Goal: Task Accomplishment & Management: Manage account settings

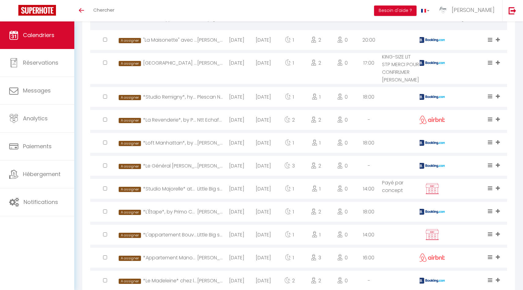
scroll to position [180, 0]
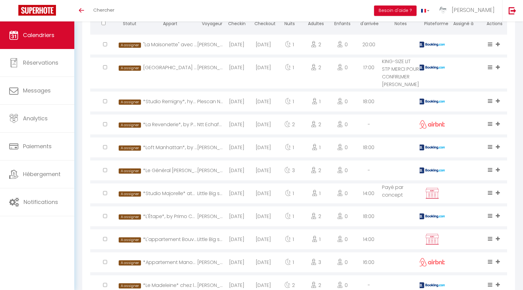
click at [215, 177] on div "ANNE Borel Anne" at bounding box center [210, 170] width 26 height 20
select select "0"
select select "1"
select select
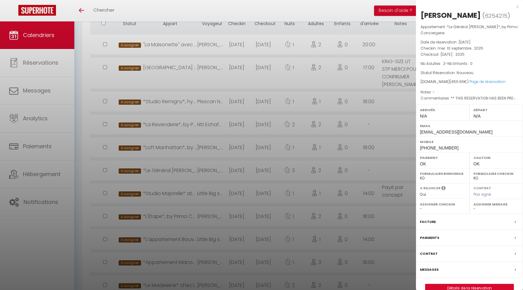
select select "50844"
click at [431, 271] on label "Messages" at bounding box center [429, 269] width 19 height 6
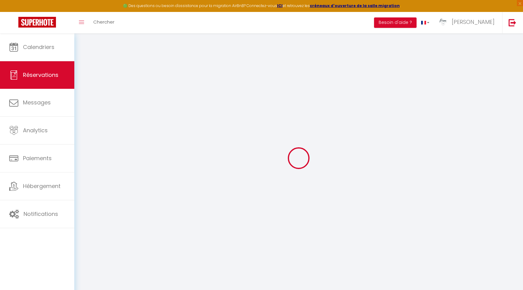
select select
checkbox input "false"
type voyageur0 "** THIS RESERVATION HAS BEEN PRE-PAID ** BOOKING NOTE : Payment charge is EUR 6…"
select select
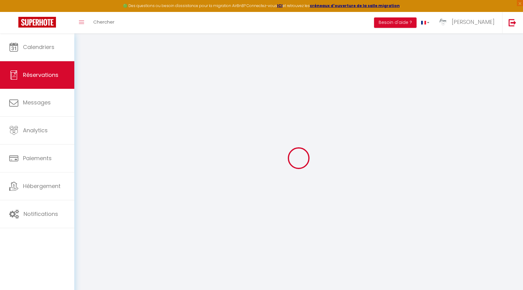
select select
checkbox input "false"
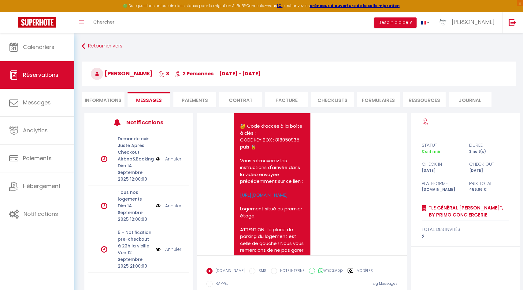
scroll to position [1373, 0]
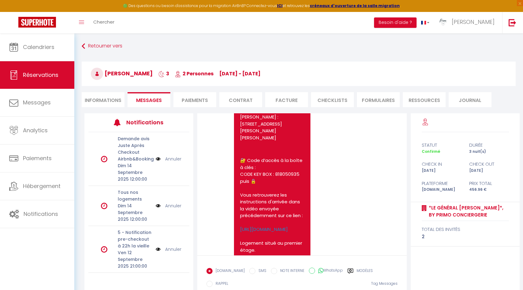
click at [112, 100] on li "Informations" at bounding box center [103, 99] width 43 height 15
select select
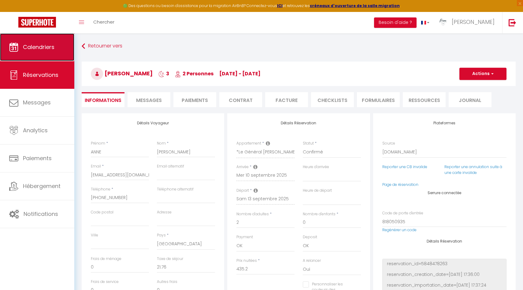
click at [35, 40] on link "Calendriers" at bounding box center [37, 47] width 74 height 28
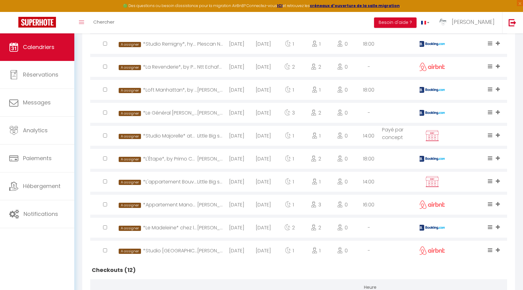
scroll to position [249, 0]
click at [181, 259] on div "*Studio [GEOGRAPHIC_DATA]* hyper centre >•< Primo Conciergerie" at bounding box center [170, 251] width 54 height 20
select select "0"
select select "1"
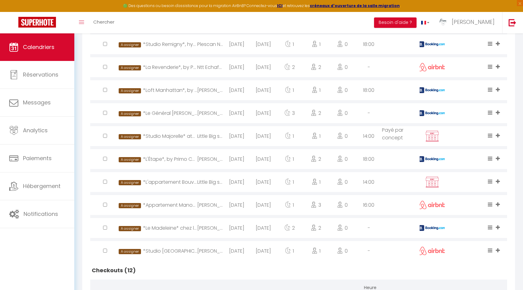
select select
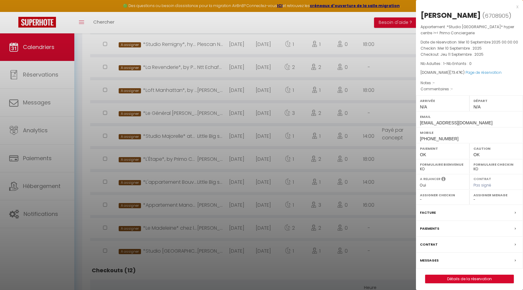
select select "50844"
click at [431, 261] on label "Messages" at bounding box center [429, 260] width 19 height 6
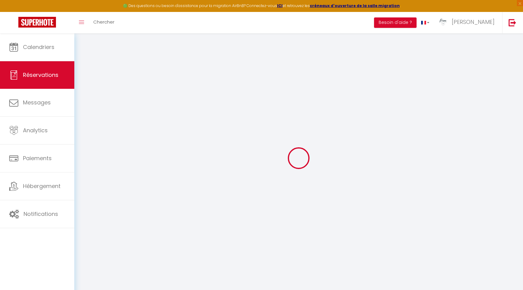
select select
checkbox input "false"
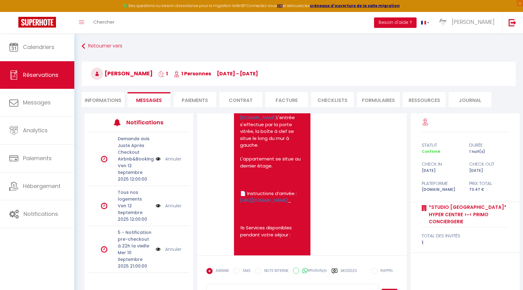
scroll to position [990, 0]
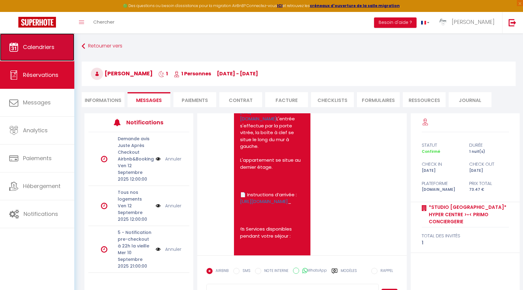
click at [62, 50] on link "Calendriers" at bounding box center [37, 47] width 74 height 28
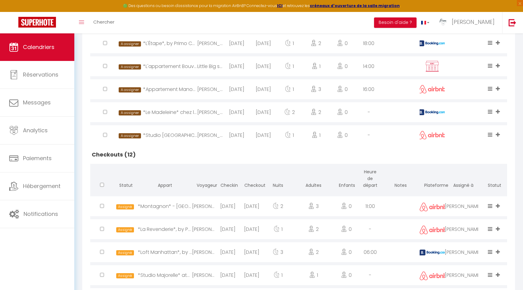
scroll to position [384, 0]
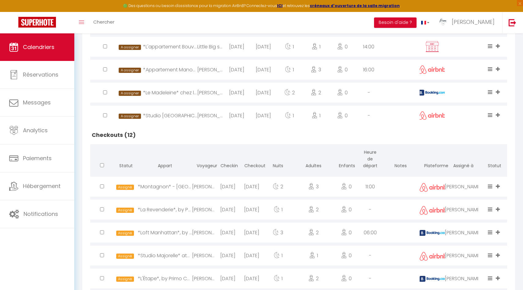
click at [167, 94] on div "*Le Madeleine* chez les M >•< by [PERSON_NAME] Conciergerie" at bounding box center [170, 93] width 54 height 20
select select "0"
select select "1"
select select
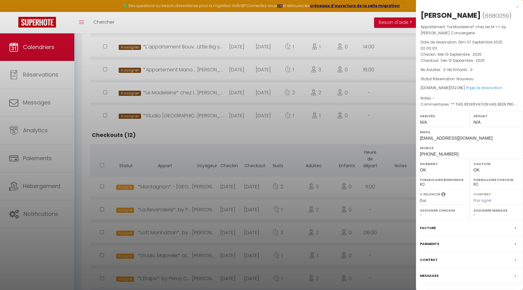
select select "49559"
click at [433, 279] on label "Messages" at bounding box center [429, 275] width 19 height 6
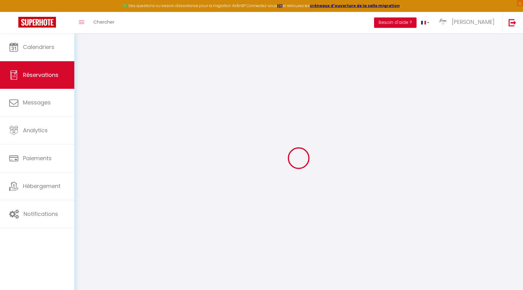
select select
checkbox input "false"
select select
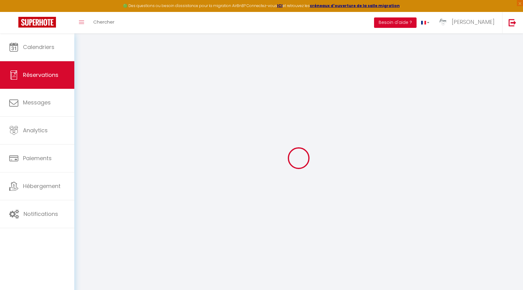
checkbox input "false"
type voyageur1 "** THIS RESERVATION HAS BEEN PRE-PAID ** BOOKING NOTE : Payment charge is EUR 1…"
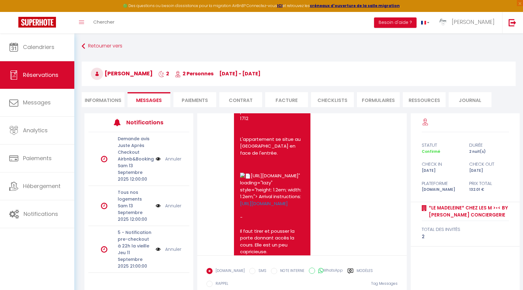
scroll to position [1256, 0]
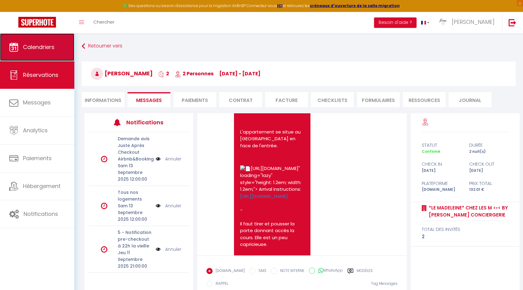
click at [43, 52] on link "Calendriers" at bounding box center [37, 47] width 74 height 28
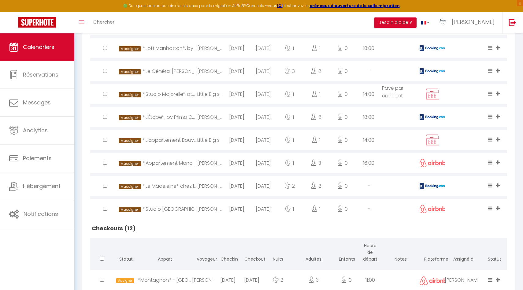
scroll to position [299, 0]
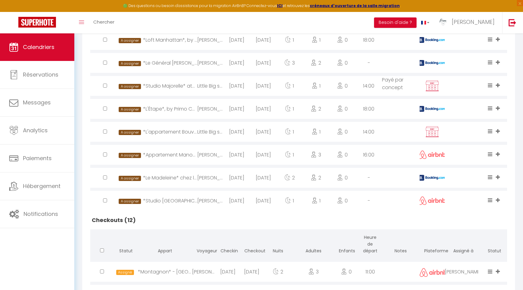
click at [172, 160] on div "*Appartement Manou*, by Primo Conciergerie" at bounding box center [170, 155] width 54 height 20
select select "1"
select select "0"
select select "1"
select select
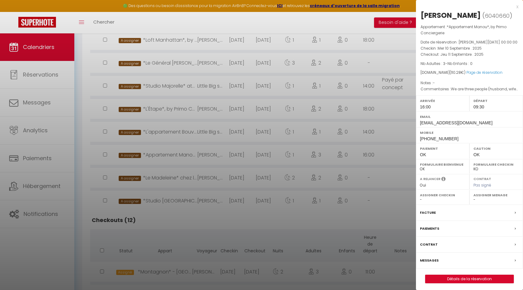
select select "49559"
click at [444, 283] on link "Détails de la réservation" at bounding box center [470, 279] width 88 height 8
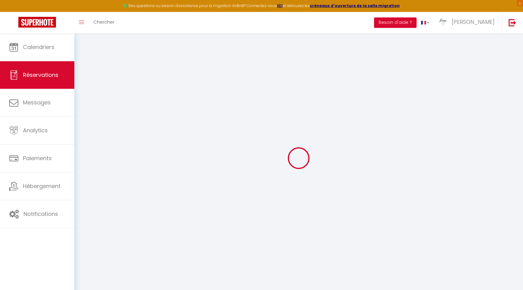
type input "René"
type input "Schoenenberger"
type input "rene-evdzi01hjlk8o1je@guest.airbnb.com"
type input "reneschoenenberger2@gmail.com"
type input "+41797617660"
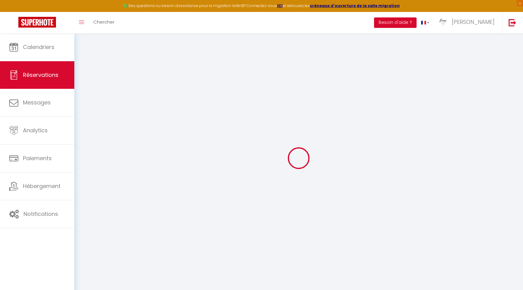
type input "+41797617660"
select select
type input "3.78"
select select "29705"
select select "1"
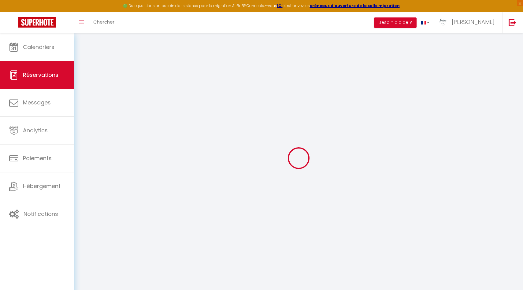
select select
type input "3"
select select "12"
select select
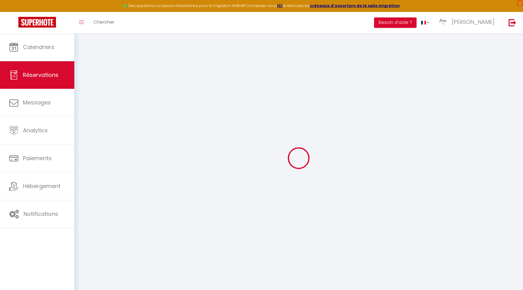
type input "104.5"
checkbox input "false"
type input "0"
select select "1"
type input "0"
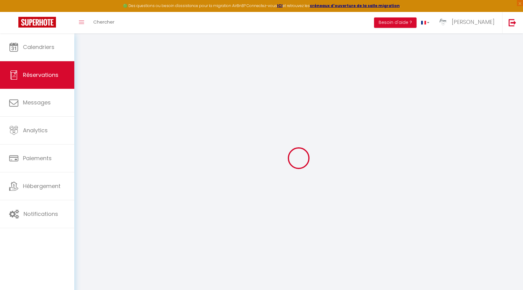
type input "0"
select select
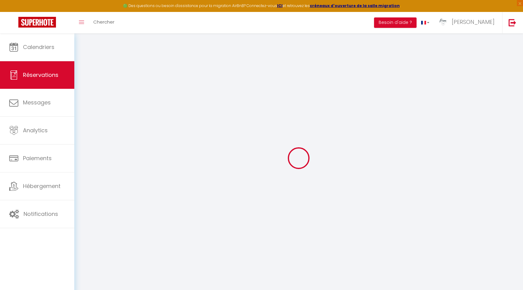
select select "15"
checkbox input "false"
select select
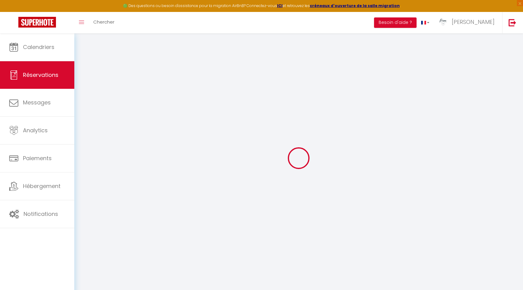
checkbox input "false"
select select
checkbox input "false"
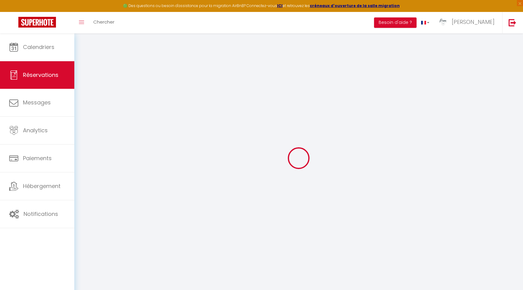
type voyageur0 "We are three people (husband, wife and brother) cycling in France."
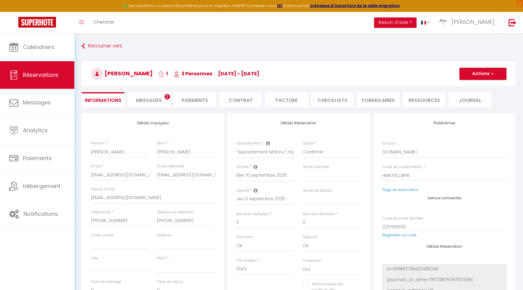
select select
type input "5.78"
select select
checkbox input "false"
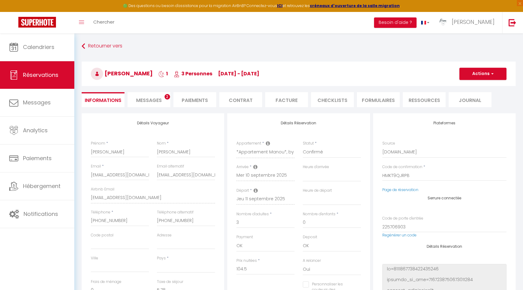
select select
checkbox input "false"
select select "16:00"
select select "09:30"
click at [160, 101] on span "Messages" at bounding box center [149, 100] width 26 height 7
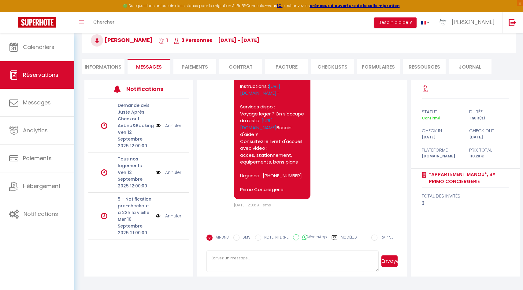
scroll to position [2498, 0]
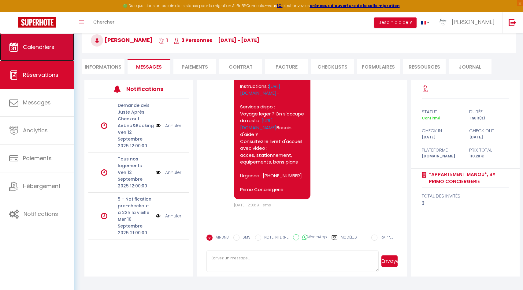
click at [51, 50] on span "Calendriers" at bounding box center [39, 47] width 32 height 8
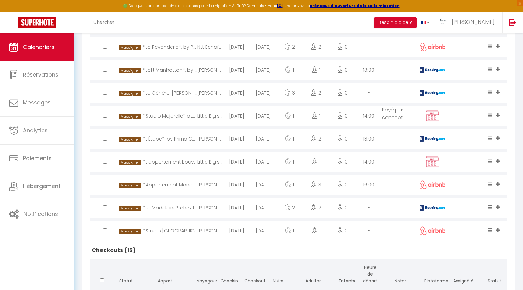
scroll to position [266, 0]
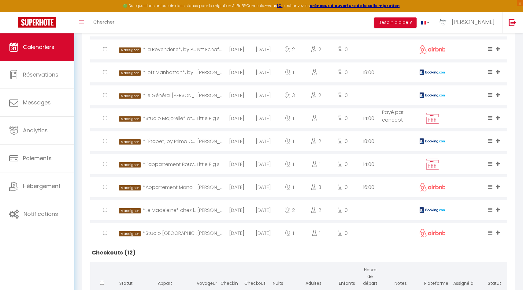
click at [185, 147] on div "*L'Étape*, by Primo Conciergerie" at bounding box center [170, 141] width 54 height 20
select select "1"
select select "0"
select select "1"
select select
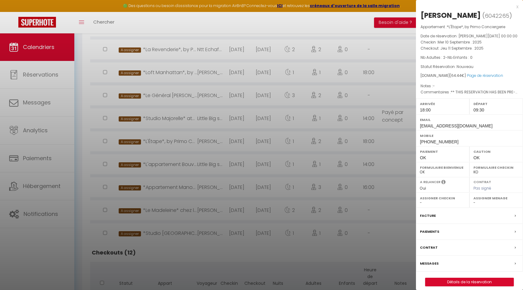
click at [296, 144] on div at bounding box center [261, 145] width 523 height 290
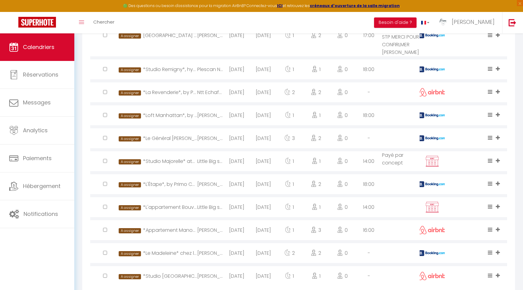
scroll to position [224, 0]
click at [166, 168] on div "*Studio Majorelle* atypique en hyper centre, by Primo Conciergerie" at bounding box center [170, 161] width 54 height 20
select select "50844"
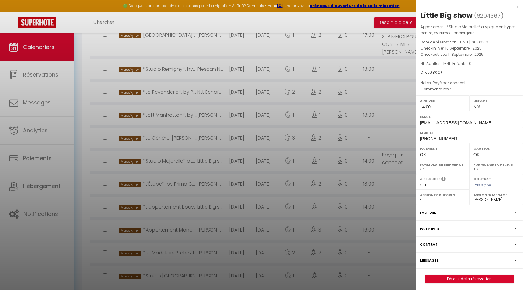
click at [430, 259] on label "Messages" at bounding box center [429, 260] width 19 height 6
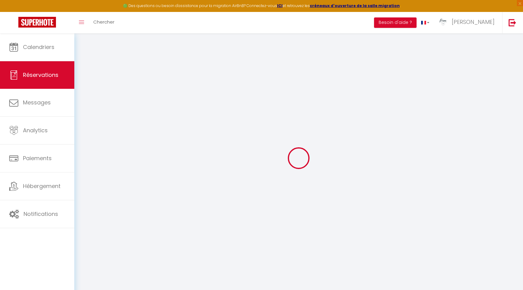
select select
checkbox input "false"
type textarea "Payé par concept"
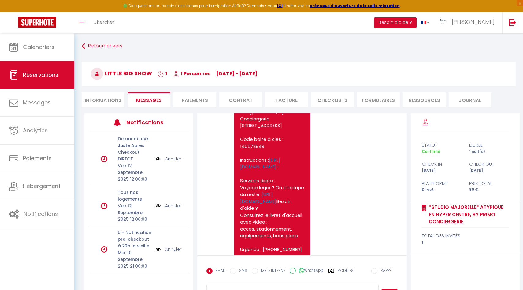
scroll to position [1000, 0]
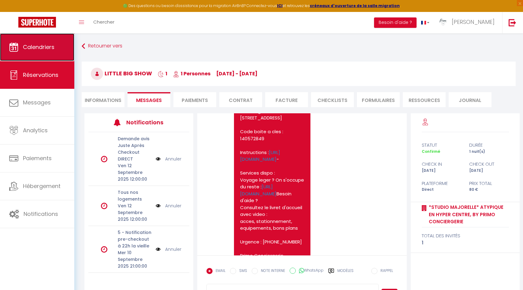
click at [53, 51] on link "Calendriers" at bounding box center [37, 47] width 74 height 28
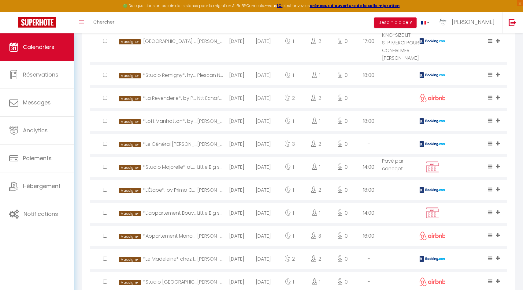
scroll to position [215, 0]
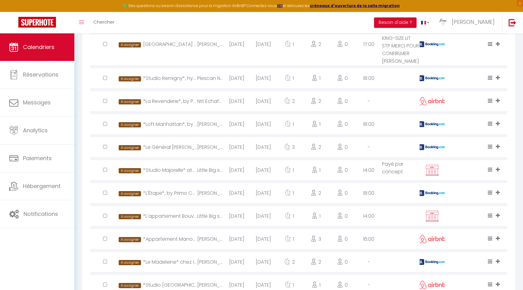
click at [164, 130] on div "*Loft Manhattan*, by Primo Conciergerie" at bounding box center [170, 124] width 54 height 20
select select "1"
select select "0"
select select "1"
select select
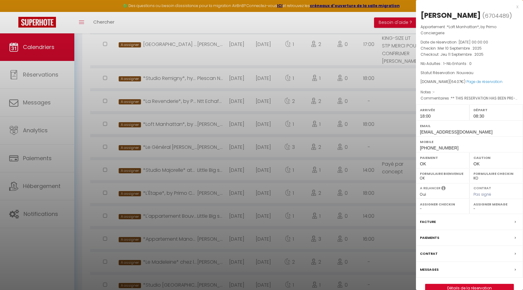
select select "50844"
click at [435, 273] on label "Messages" at bounding box center [429, 269] width 19 height 6
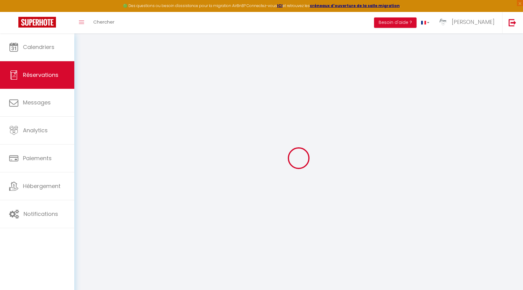
select select
checkbox input "false"
type voyageur0 "** THIS RESERVATION HAS BEEN PRE-PAID ** This guest has requested a receipt for…"
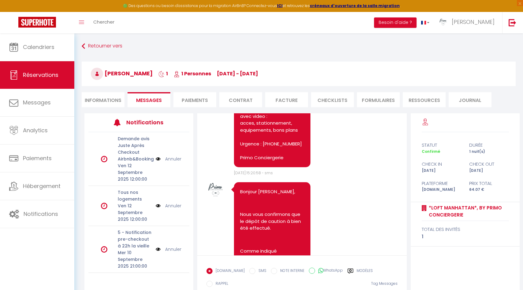
scroll to position [1644, 0]
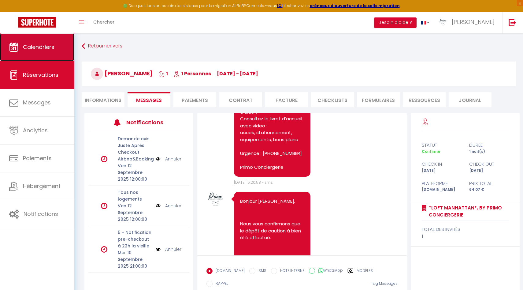
click at [60, 43] on link "Calendriers" at bounding box center [37, 47] width 74 height 28
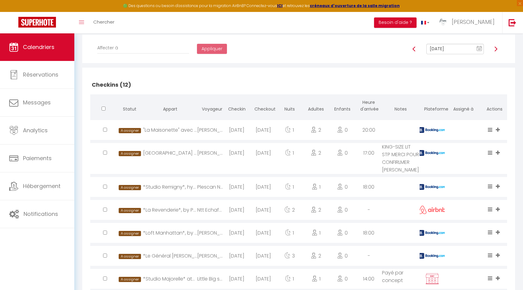
scroll to position [109, 0]
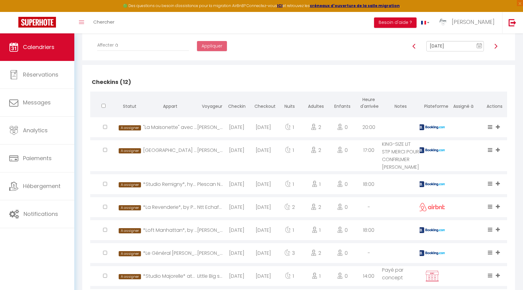
click at [168, 213] on div "*La Revenderie*, by Primo Conciergerie" at bounding box center [170, 207] width 54 height 20
select select "0"
select select "1"
select select
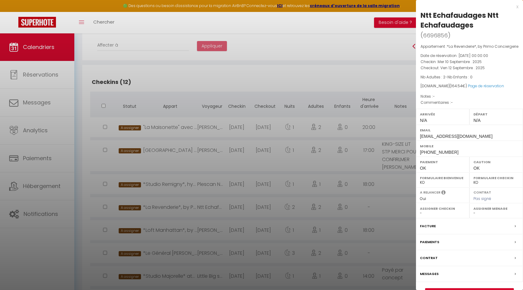
select select "49559"
click at [430, 277] on label "Messages" at bounding box center [429, 273] width 19 height 6
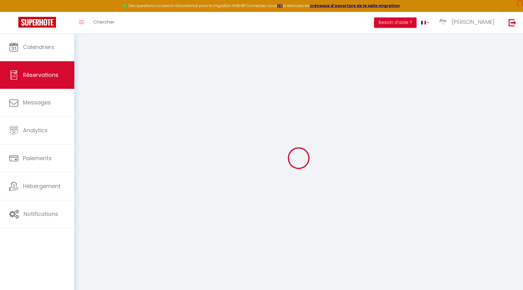
select select
checkbox input "false"
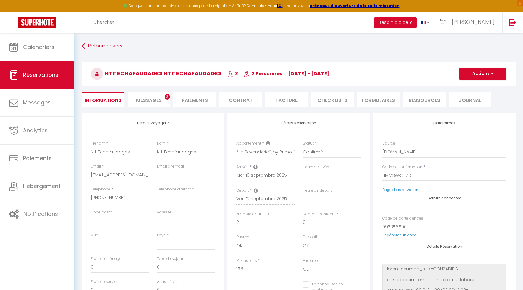
click at [158, 110] on div "Retourner vers Ntt Echafaudages Ntt Echafaudages 2 2 Personnes me 10 Sep - ve 1…" at bounding box center [299, 77] width 442 height 73
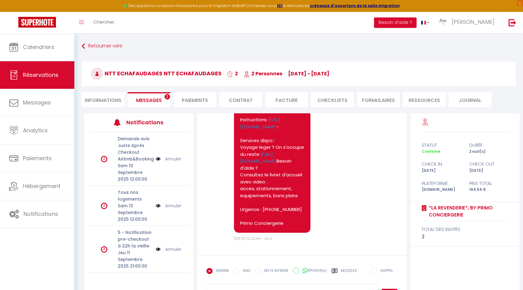
scroll to position [1277, 0]
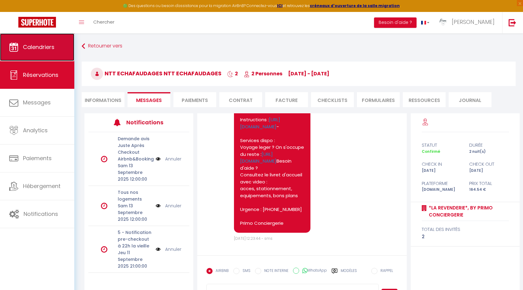
click at [40, 41] on link "Calendriers" at bounding box center [37, 47] width 74 height 28
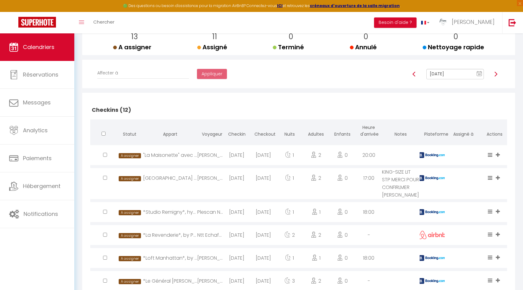
scroll to position [85, 0]
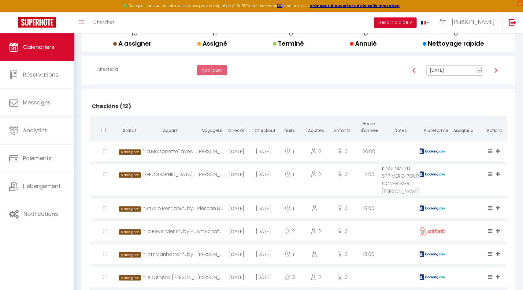
click at [166, 216] on div "*Studio Remigny*, hyper centre, by Primo Conciergerie" at bounding box center [170, 208] width 54 height 20
select select "1"
select select "0"
select select "1"
select select
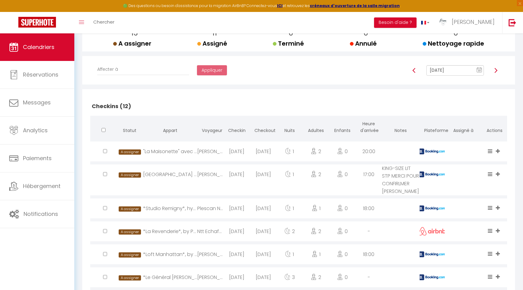
select select
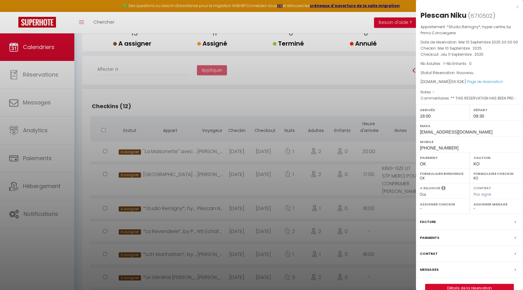
click at [428, 264] on div "Messages" at bounding box center [469, 270] width 107 height 16
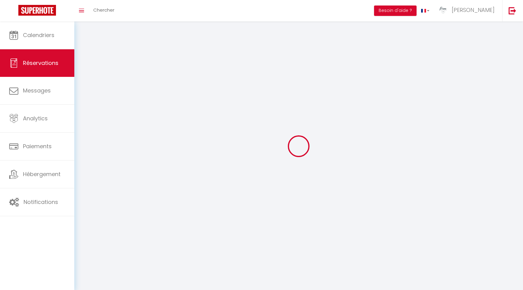
click at [430, 266] on body "× Toggle navigation Toggle Search Toggle menubar Chercher BUTTON Besoin d'aide …" at bounding box center [261, 166] width 523 height 290
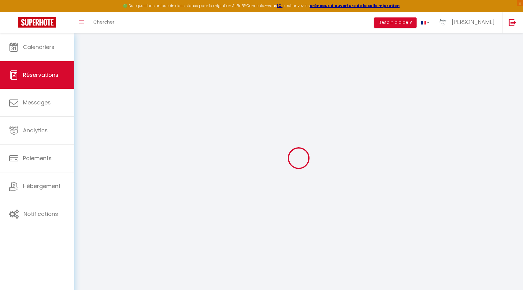
select select
checkbox input "false"
type voyageur0 "** THIS RESERVATION HAS BEEN PRE-PAID ** BOOKING NOTE : Payment charge is EUR 0…"
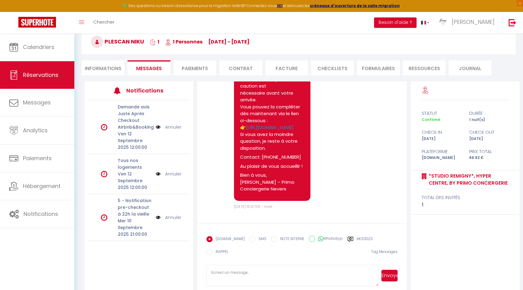
scroll to position [33, 0]
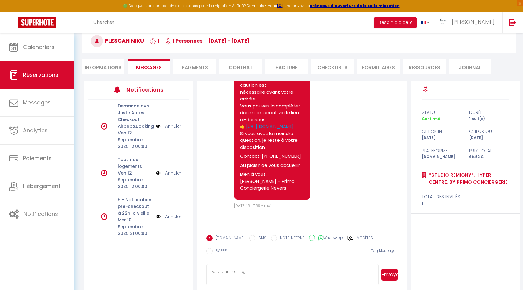
click at [230, 267] on textarea at bounding box center [293, 274] width 172 height 21
type textarea "Bonjour, Je vois que votre caution n'est toujours pas déposée et que vous arriv…"
click at [390, 272] on button "Envoyer" at bounding box center [390, 275] width 16 height 12
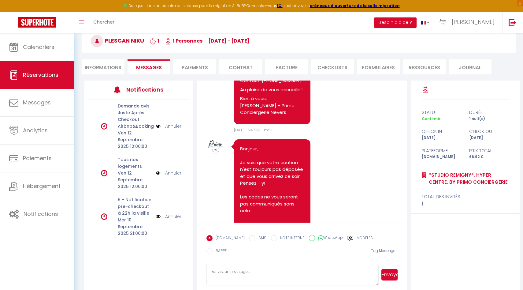
click at [100, 63] on li "Informations" at bounding box center [103, 66] width 43 height 15
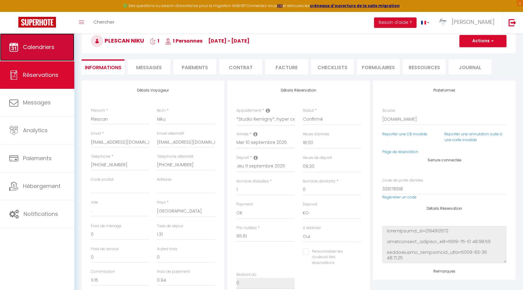
click at [53, 55] on link "Calendriers" at bounding box center [37, 47] width 74 height 28
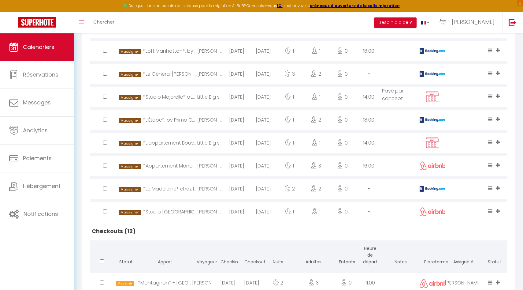
scroll to position [323, 0]
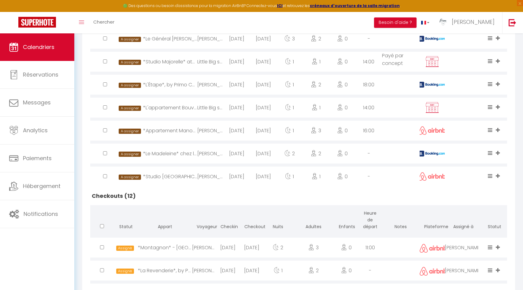
click at [177, 137] on div "*Appartement Manou*, by Primo Conciergerie" at bounding box center [170, 131] width 54 height 20
select select "1"
select select "0"
select select "1"
select select
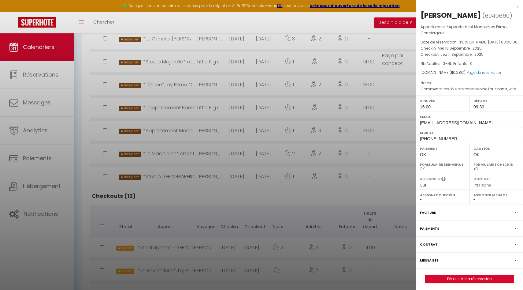
select select "49559"
click at [457, 283] on link "Détails de la réservation" at bounding box center [470, 279] width 88 height 8
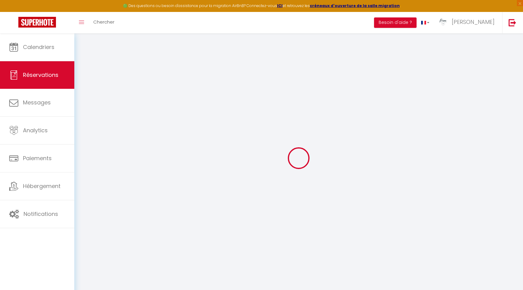
type input "René"
type input "Schoenenberger"
type input "rene-evdzi01hjlk8o1je@guest.airbnb.com"
type input "reneschoenenberger2@gmail.com"
type input "+41797617660"
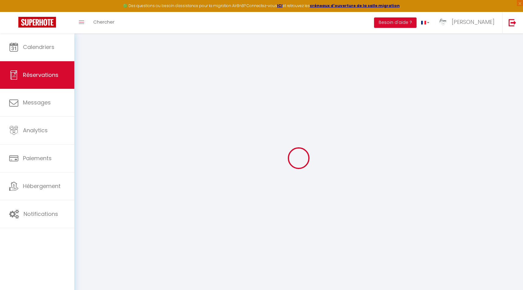
type input "+41797617660"
select select
type input "3.78"
select select "29705"
select select "1"
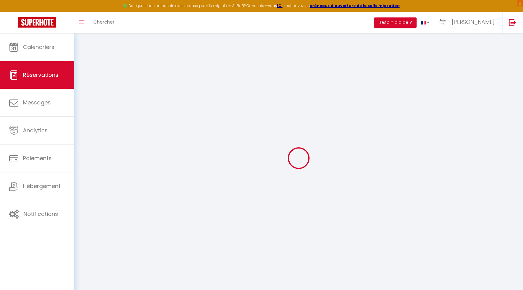
select select
type input "3"
select select "12"
select select
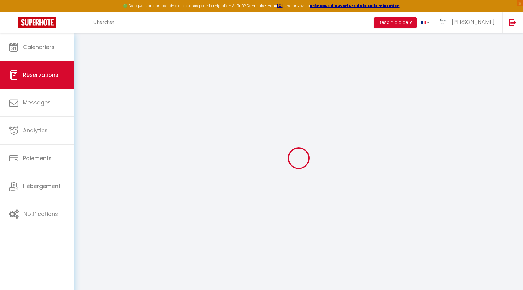
type input "104.5"
checkbox input "false"
type input "0"
select select "1"
type input "0"
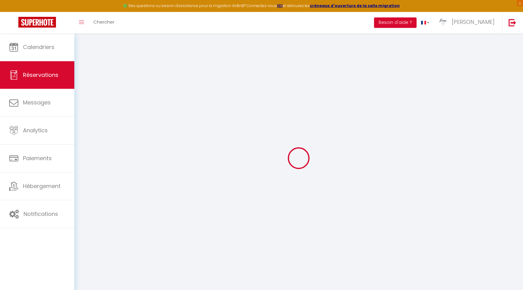
type input "0"
select select
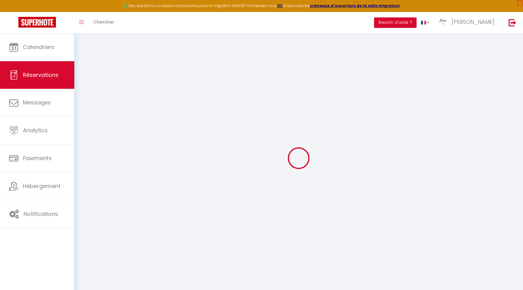
select select "15"
checkbox input "false"
select select
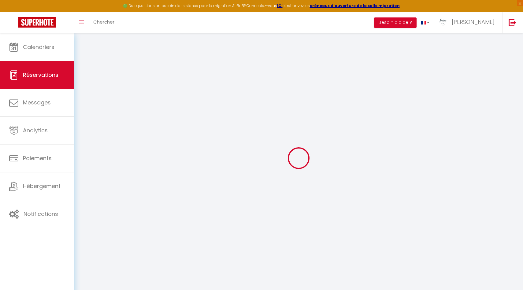
checkbox input "false"
select select
checkbox input "false"
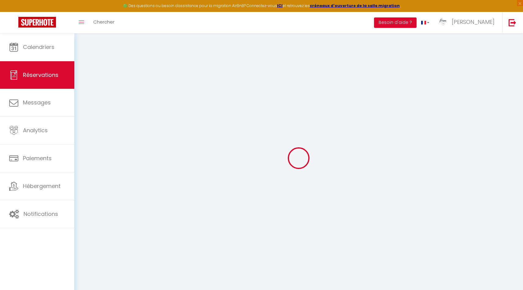
type voyageur0 "We are three people (husband, wife and brother) cycling in France."
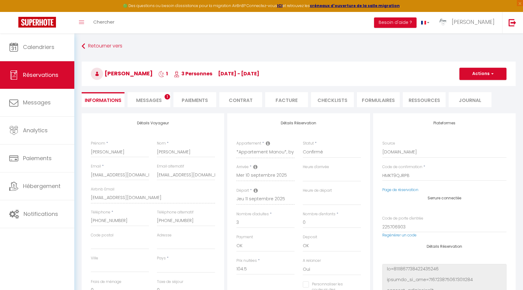
select select
type input "5.78"
select select
checkbox input "false"
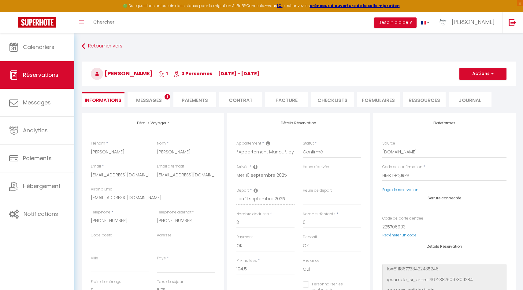
select select
checkbox input "false"
select select "16:00"
select select "09:30"
click at [157, 99] on span "Messages" at bounding box center [149, 100] width 26 height 7
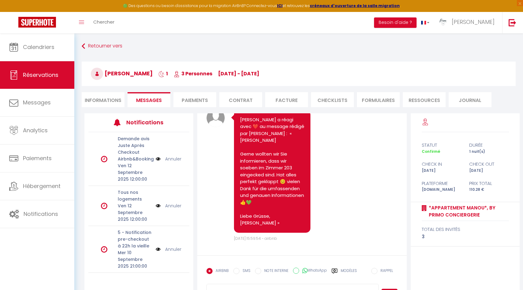
scroll to position [2528, 0]
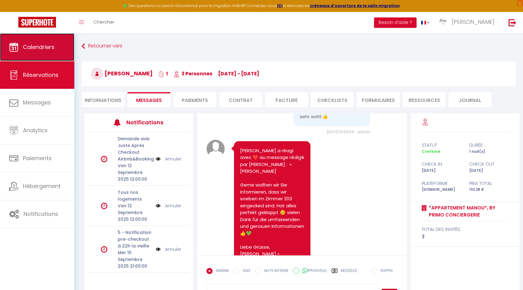
click at [48, 46] on span "Calendriers" at bounding box center [39, 47] width 32 height 8
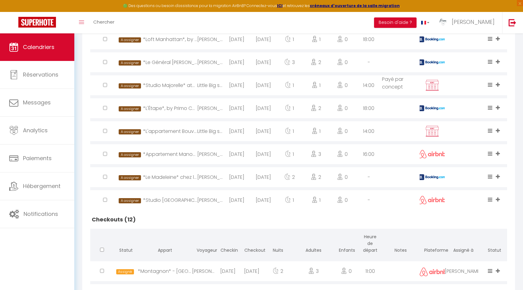
scroll to position [298, 0]
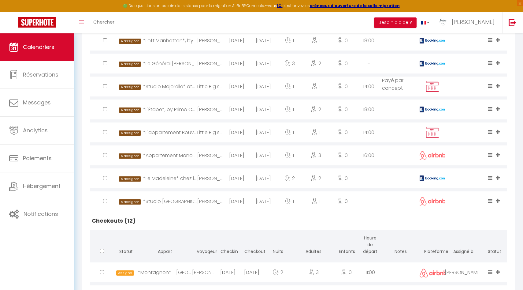
click at [180, 188] on div "*Le Madeleine* chez les M >•< by [PERSON_NAME] Conciergerie" at bounding box center [170, 178] width 54 height 20
select select "0"
select select "1"
select select
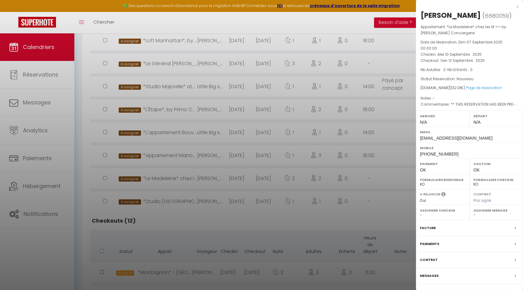
select select "49559"
click at [431, 279] on label "Messages" at bounding box center [429, 275] width 19 height 6
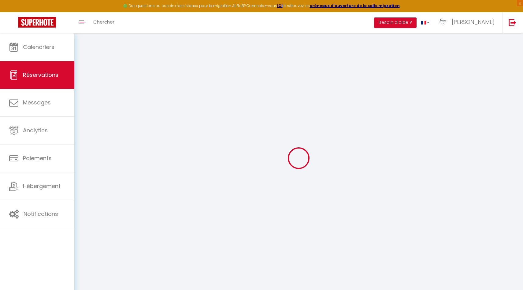
select select
checkbox input "false"
select select
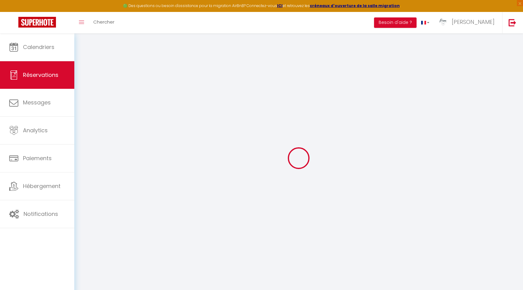
checkbox input "false"
type voyageur1 "** THIS RESERVATION HAS BEEN PRE-PAID ** BOOKING NOTE : Payment charge is EUR 1…"
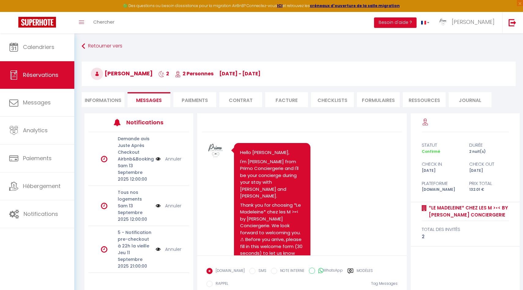
scroll to position [1995, 0]
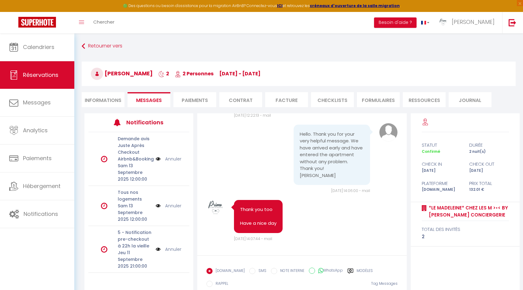
drag, startPoint x: 347, startPoint y: 176, endPoint x: 295, endPoint y: 128, distance: 70.4
click at [295, 128] on div "Hello. Thank you for your very helpful message. We have arrived early and have …" at bounding box center [332, 155] width 76 height 61
copy pre "Hello. Thank you for your very helpful message. We have arrived early and have …"
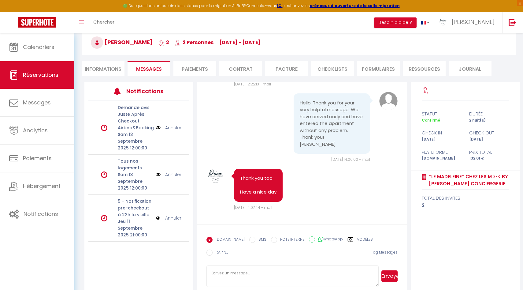
scroll to position [34, 0]
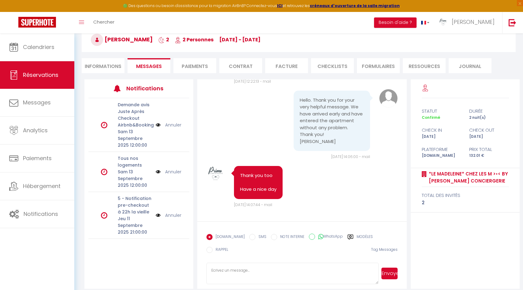
click at [285, 263] on textarea at bounding box center [293, 273] width 172 height 21
click at [123, 65] on li "Informations" at bounding box center [103, 65] width 43 height 15
select select
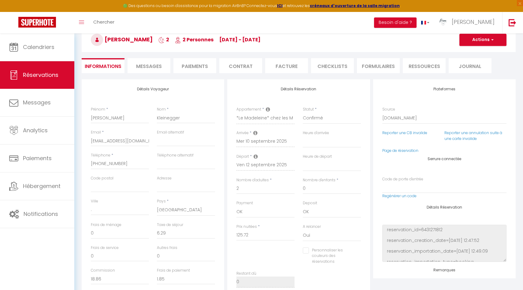
click at [295, 64] on li "Facture" at bounding box center [286, 65] width 43 height 15
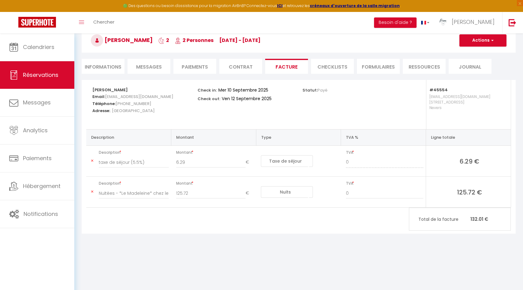
click at [189, 68] on li "Paiements" at bounding box center [194, 66] width 43 height 15
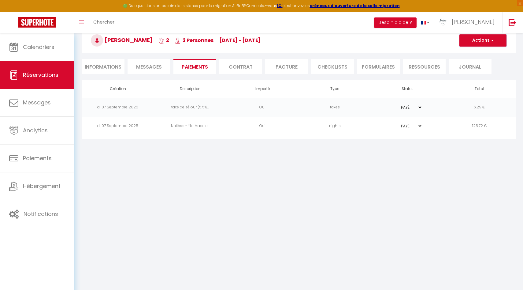
click at [500, 40] on button "Actions" at bounding box center [483, 40] width 47 height 12
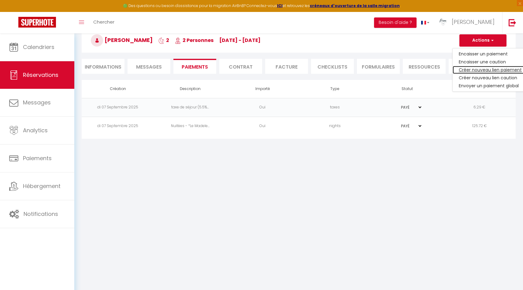
click at [486, 67] on link "Créer nouveau lien paiement" at bounding box center [490, 70] width 75 height 8
select select "nights"
type input "cklein.503845@guest.booking.com"
select select "7625"
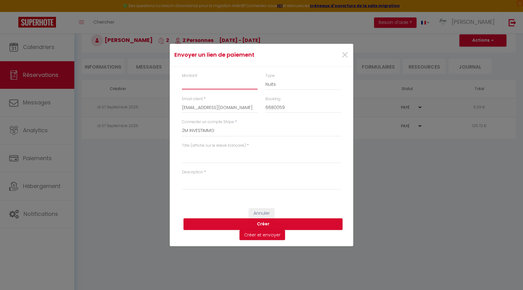
click at [207, 83] on input "Montant" at bounding box center [220, 83] width 76 height 11
type input "20"
click at [277, 82] on select "Nuits Frais de ménage Taxe de séjour Autre" at bounding box center [304, 84] width 76 height 12
select select "other"
click at [266, 78] on select "Nuits Frais de ménage Taxe de séjour Autre" at bounding box center [304, 84] width 76 height 12
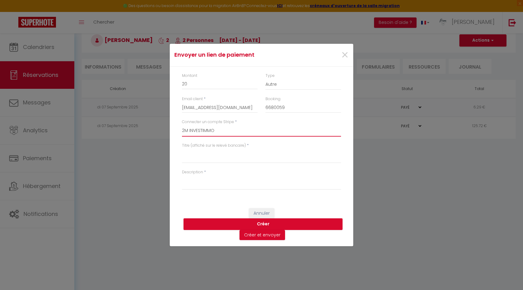
click at [227, 131] on select "Primo Conciergerie MATICE Cheramy Les Suites du Palais Moiry Rocagel Le Sorbier…" at bounding box center [261, 131] width 159 height 12
select select "2566"
click at [182, 125] on select "Primo Conciergerie MATICE Cheramy Les Suites du Palais Moiry Rocagel Le Sorbier…" at bounding box center [261, 131] width 159 height 12
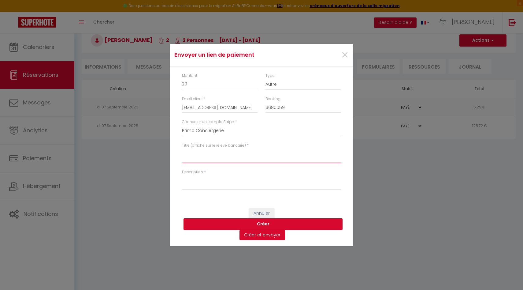
click at [222, 154] on textarea "Titre (affiché sur le relevé bancaire)" at bounding box center [261, 155] width 159 height 15
drag, startPoint x: 286, startPoint y: 154, endPoint x: 157, endPoint y: 155, distance: 129.4
click at [157, 155] on div "Envoyer un lien de paiement × Montant 20 Type Nuits Frais de ménage Taxe de séj…" at bounding box center [261, 145] width 523 height 290
type textarea "Arrivée anticipée MADELEINE CYNTHIA KLEINEGGER"
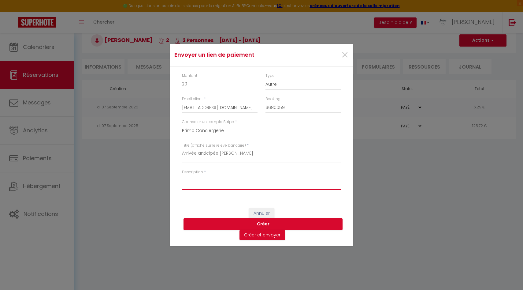
click at [203, 184] on textarea "Description" at bounding box center [261, 182] width 159 height 15
paste textarea "Arrivée anticipée MADELEINE CYNTHIA KLEINEGGER"
click at [243, 180] on textarea "Arrivée anticipée MADELEINE CYNTHIA KLEINEGGER" at bounding box center [261, 182] width 159 height 15
type textarea "Arrivée anticipée MADELEINE - CYNTHIA KLEINEGGER"
click at [242, 153] on textarea "Arrivée anticipée MADELEINE CYNTHIA KLEINEGGER" at bounding box center [261, 155] width 159 height 15
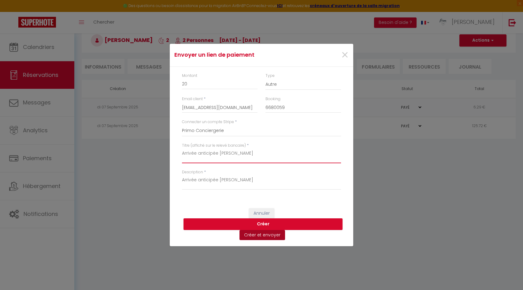
type textarea "Arrivée anticipée MADELEINE - CYNTHIA KLEINEGGER"
click at [266, 235] on button "Créer et envoyer" at bounding box center [263, 235] width 46 height 10
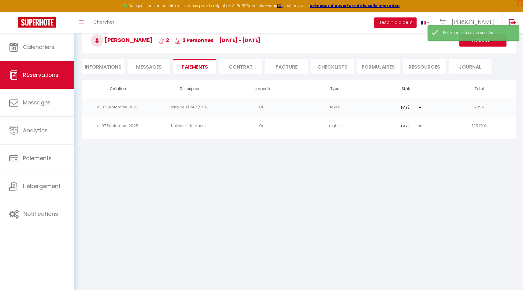
type input "cklein.503845@guest.booking.com"
type input "Payment request"
type textarea "Hi, We invite you to click on the link below to make the payment: Title : Arriv…"
select select "0"
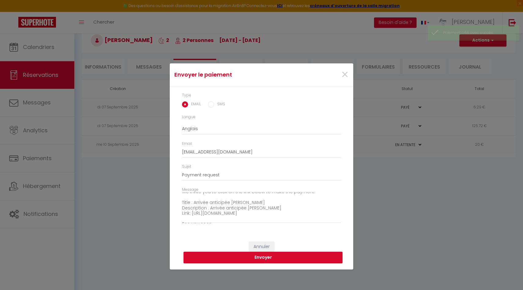
scroll to position [9, 0]
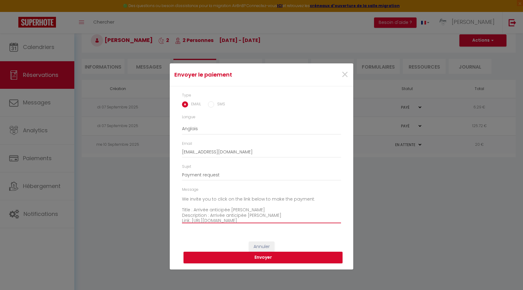
click at [182, 199] on textarea "Hi, We invite you to click on the link below to make the payment: Title : Arriv…" at bounding box center [261, 207] width 159 height 31
paste textarea "Regarding your early arrival at 2 p.m. instead of 4 p.m."
click at [292, 257] on button "Envoyer" at bounding box center [263, 258] width 159 height 12
